Goal: Complete application form: Complete application form

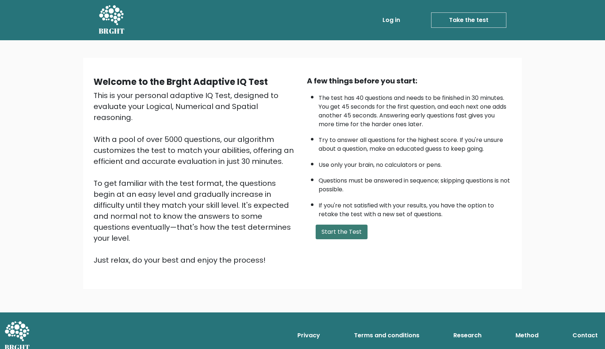
click at [346, 231] on button "Start the Test" at bounding box center [342, 231] width 52 height 15
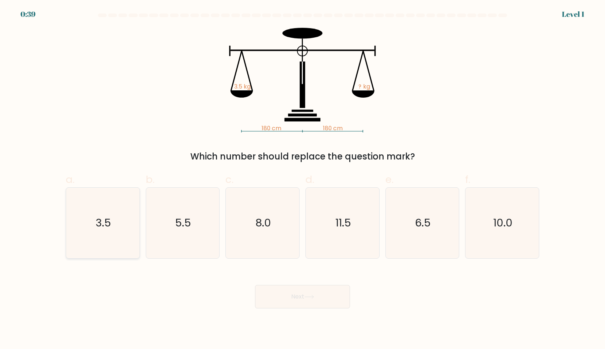
click at [100, 234] on icon "3.5" at bounding box center [103, 223] width 71 height 71
click at [303, 179] on input "a. 3.5" at bounding box center [303, 176] width 0 height 5
radio input "true"
click at [324, 294] on button "Next" at bounding box center [302, 296] width 95 height 23
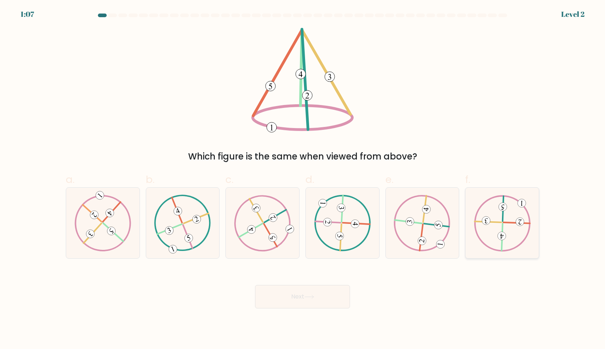
click at [505, 222] on 224 at bounding box center [517, 222] width 27 height 1
click at [303, 179] on input "f." at bounding box center [303, 176] width 0 height 5
radio input "true"
click at [325, 298] on button "Next" at bounding box center [302, 296] width 95 height 23
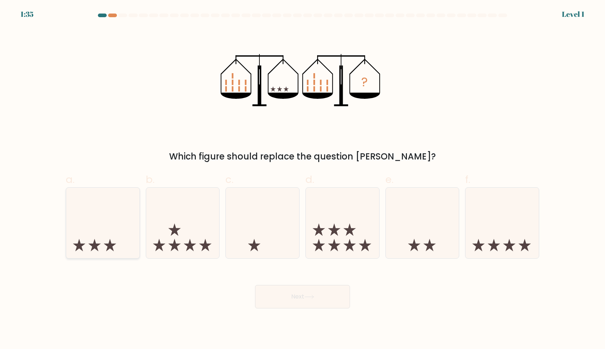
click at [106, 215] on icon at bounding box center [102, 222] width 73 height 61
click at [303, 179] on input "a." at bounding box center [303, 176] width 0 height 5
radio input "true"
click at [319, 301] on button "Next" at bounding box center [302, 296] width 95 height 23
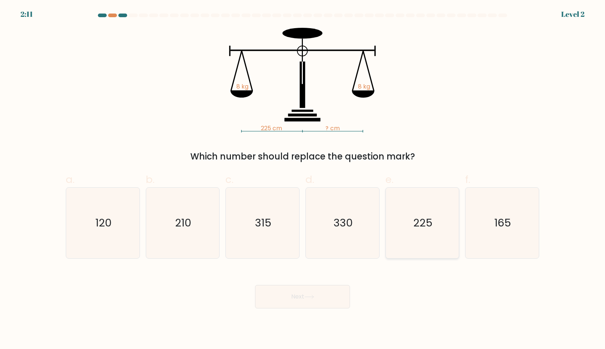
click at [426, 219] on text "225" at bounding box center [423, 222] width 19 height 15
click at [303, 179] on input "e. 225" at bounding box center [303, 176] width 0 height 5
radio input "true"
click at [325, 299] on button "Next" at bounding box center [302, 296] width 95 height 23
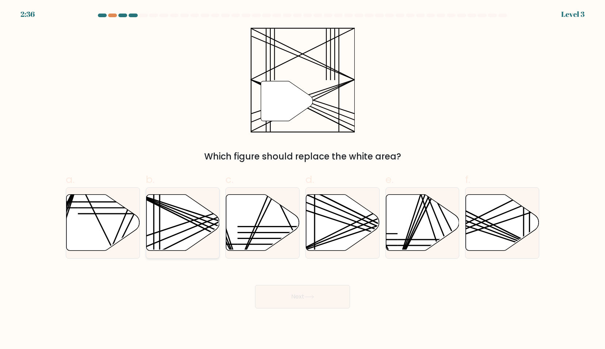
click at [185, 221] on icon at bounding box center [182, 222] width 73 height 56
click at [303, 179] on input "b." at bounding box center [303, 176] width 0 height 5
radio input "true"
click at [312, 299] on button "Next" at bounding box center [302, 296] width 95 height 23
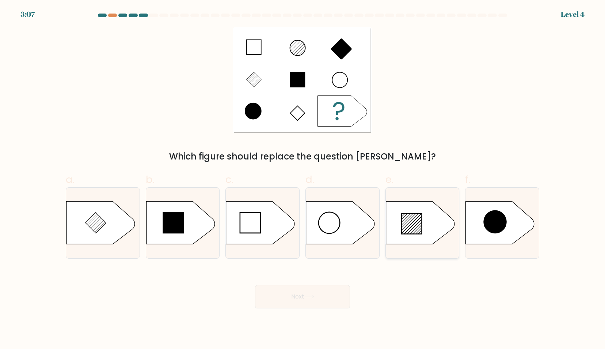
click at [428, 230] on icon at bounding box center [420, 222] width 69 height 43
click at [303, 179] on input "e." at bounding box center [303, 176] width 0 height 5
radio input "true"
click at [319, 294] on button "Next" at bounding box center [302, 296] width 95 height 23
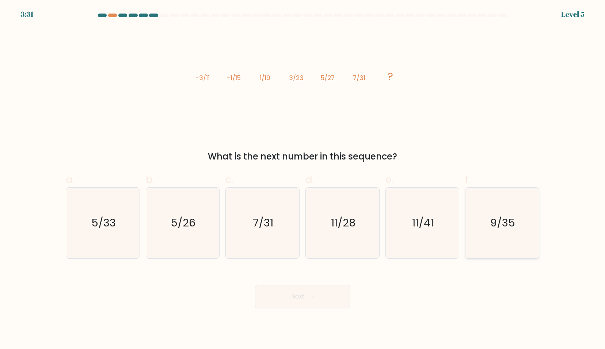
click at [508, 219] on text "9/35" at bounding box center [503, 222] width 25 height 15
click at [303, 179] on input "f. 9/35" at bounding box center [303, 176] width 0 height 5
radio input "true"
click at [315, 304] on button "Next" at bounding box center [302, 296] width 95 height 23
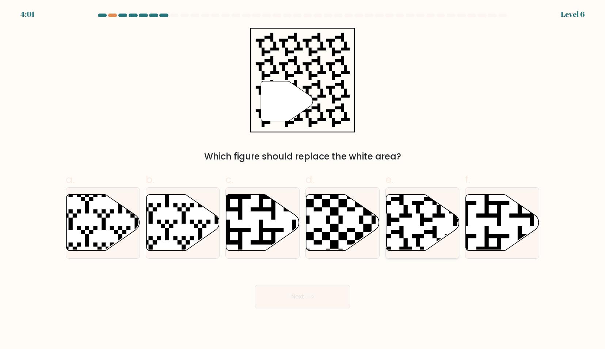
click at [431, 219] on icon at bounding box center [445, 192] width 133 height 133
click at [303, 179] on input "e." at bounding box center [303, 176] width 0 height 5
radio input "true"
click at [319, 303] on button "Next" at bounding box center [302, 296] width 95 height 23
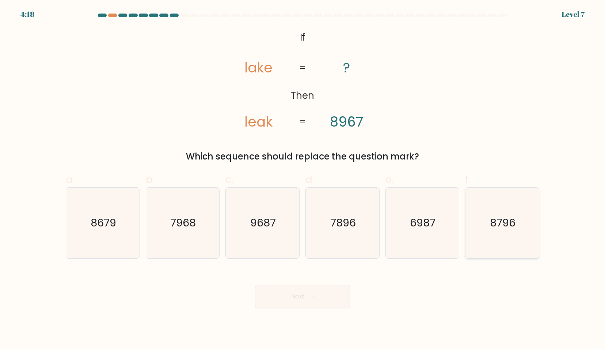
click at [517, 233] on icon "8796" at bounding box center [502, 223] width 71 height 71
click at [303, 179] on input "f. 8796" at bounding box center [303, 176] width 0 height 5
radio input "true"
click at [322, 300] on button "Next" at bounding box center [302, 296] width 95 height 23
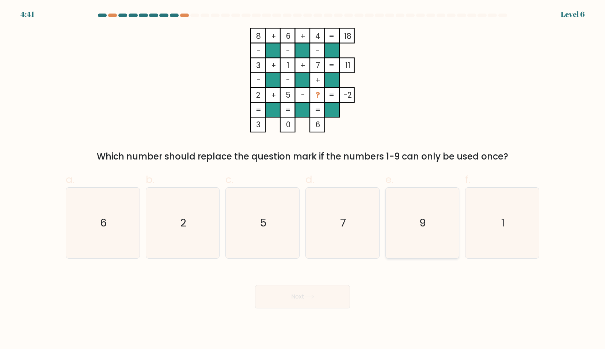
click at [435, 232] on icon "9" at bounding box center [422, 223] width 71 height 71
click at [303, 179] on input "e. 9" at bounding box center [303, 176] width 0 height 5
radio input "true"
click at [311, 300] on button "Next" at bounding box center [302, 296] width 95 height 23
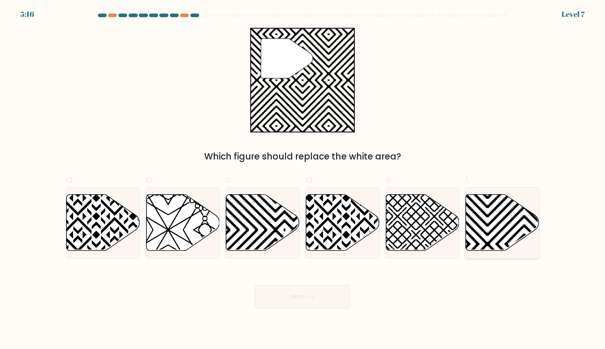
click at [506, 231] on icon at bounding box center [502, 222] width 73 height 56
click at [303, 179] on input "f." at bounding box center [303, 176] width 0 height 5
radio input "true"
click at [321, 300] on button "Next" at bounding box center [302, 296] width 95 height 23
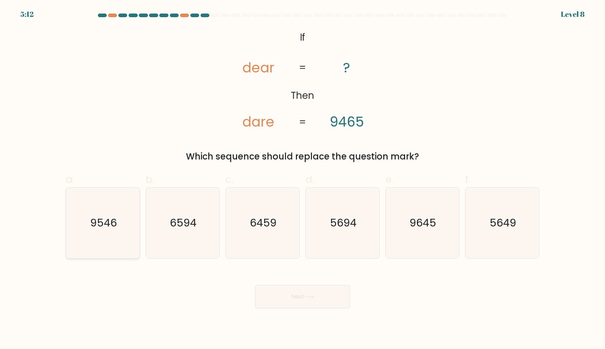
click at [93, 224] on text "9546" at bounding box center [103, 222] width 27 height 15
click at [303, 179] on input "a. 9546" at bounding box center [303, 176] width 0 height 5
radio input "true"
click at [313, 301] on button "Next" at bounding box center [302, 296] width 95 height 23
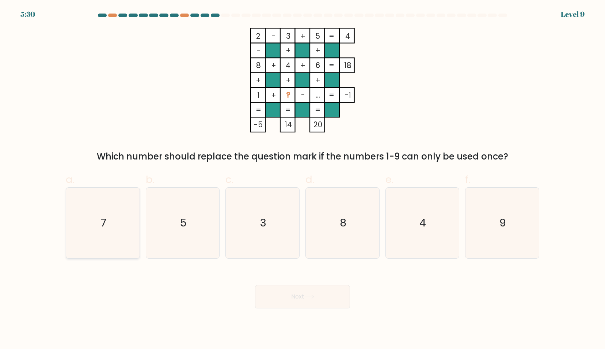
click at [99, 241] on icon "7" at bounding box center [103, 223] width 71 height 71
click at [303, 179] on input "a. 7" at bounding box center [303, 176] width 0 height 5
radio input "true"
click at [328, 301] on button "Next" at bounding box center [302, 296] width 95 height 23
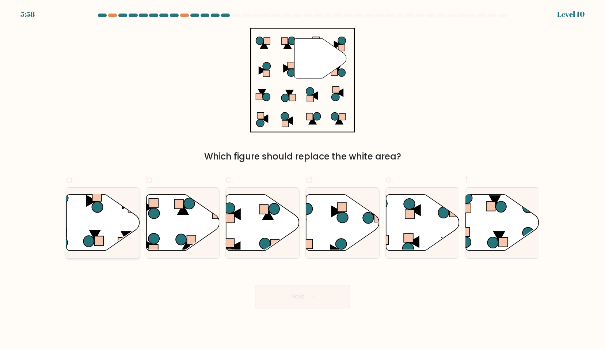
click at [92, 239] on icon at bounding box center [89, 241] width 11 height 11
click at [303, 179] on input "a." at bounding box center [303, 176] width 0 height 5
radio input "true"
click at [325, 301] on button "Next" at bounding box center [302, 296] width 95 height 23
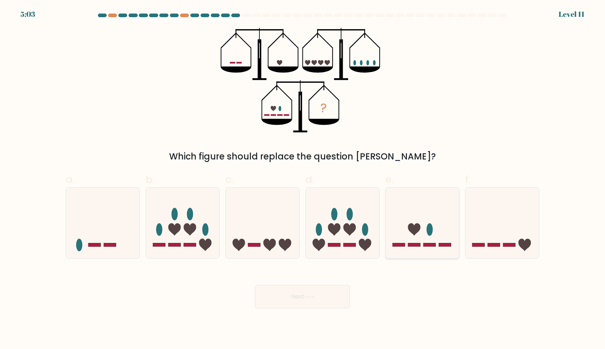
click at [416, 225] on icon at bounding box center [414, 229] width 12 height 12
click at [303, 179] on input "e." at bounding box center [303, 176] width 0 height 5
radio input "true"
click at [323, 294] on button "Next" at bounding box center [302, 296] width 95 height 23
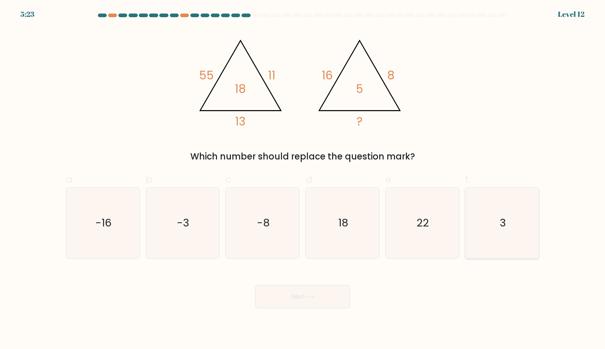
click at [492, 254] on icon "3" at bounding box center [502, 223] width 71 height 71
click at [303, 179] on input "f. 3" at bounding box center [303, 176] width 0 height 5
radio input "true"
click at [323, 299] on button "Next" at bounding box center [302, 296] width 95 height 23
